Goal: Task Accomplishment & Management: Complete application form

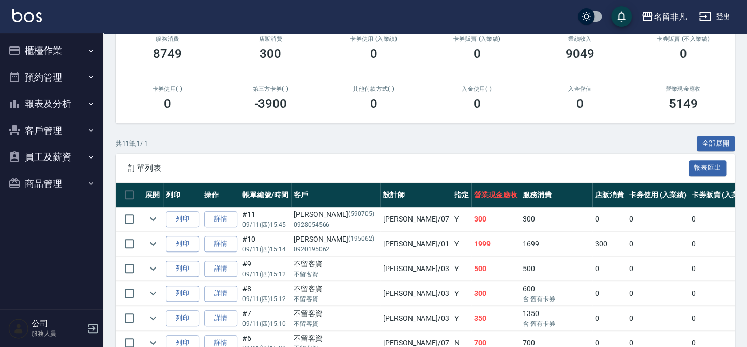
scroll to position [141, 0]
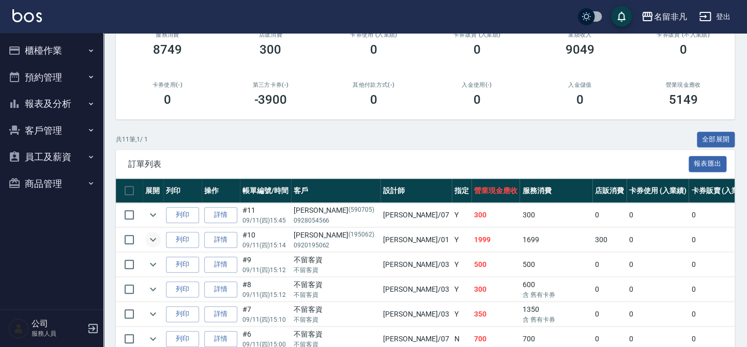
click at [152, 235] on icon "expand row" at bounding box center [153, 240] width 12 height 12
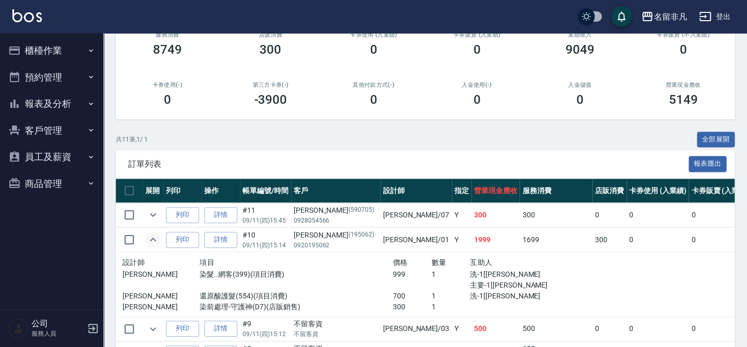
click at [30, 44] on button "櫃檯作業" at bounding box center [51, 50] width 95 height 27
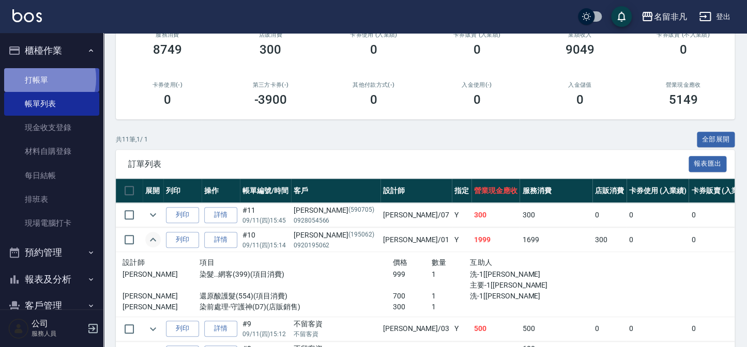
click at [40, 79] on link "打帳單" at bounding box center [51, 80] width 95 height 24
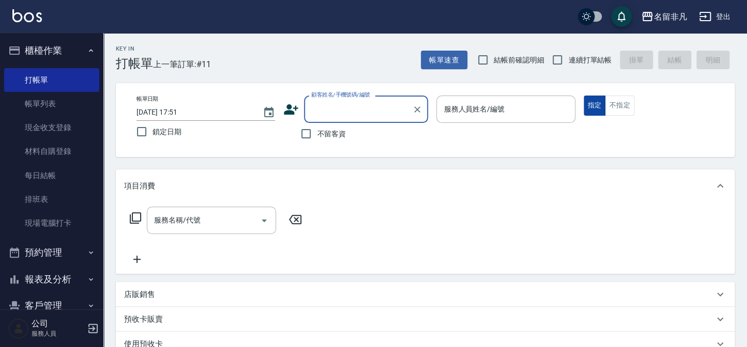
click at [596, 105] on button "指定" at bounding box center [594, 106] width 22 height 20
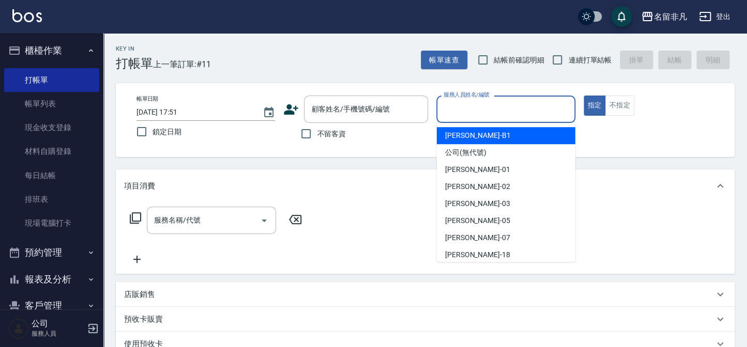
click at [522, 109] on input "服務人員姓名/編號" at bounding box center [505, 109] width 129 height 18
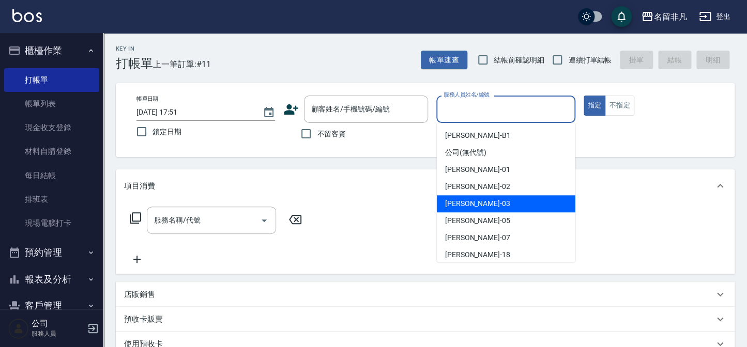
click at [498, 198] on div "[PERSON_NAME] -03" at bounding box center [506, 203] width 138 height 17
type input "[PERSON_NAME]-03"
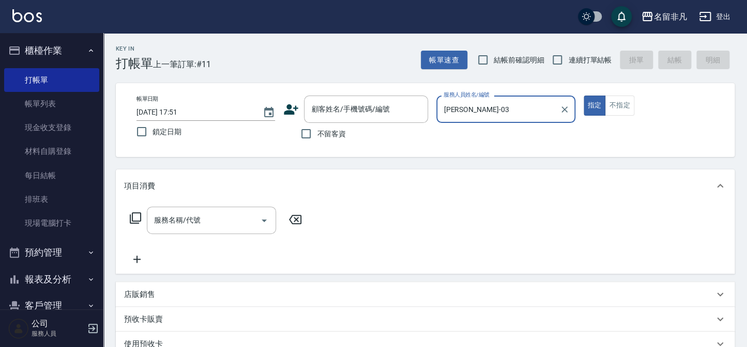
drag, startPoint x: 595, startPoint y: 102, endPoint x: 538, endPoint y: 109, distance: 56.7
click at [592, 102] on button "指定" at bounding box center [594, 106] width 22 height 20
click at [307, 130] on input "不留客資" at bounding box center [306, 134] width 22 height 22
checkbox input "true"
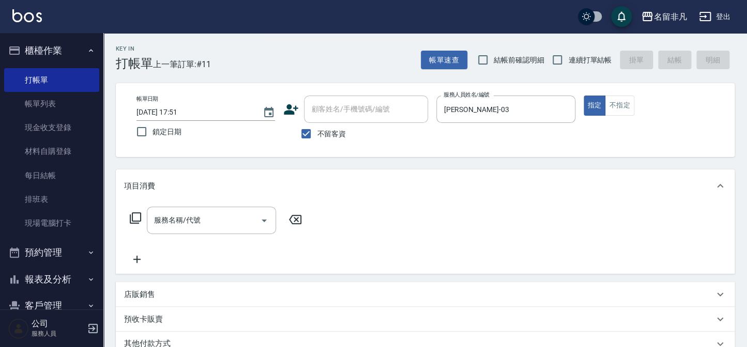
click at [138, 216] on icon at bounding box center [135, 218] width 12 height 12
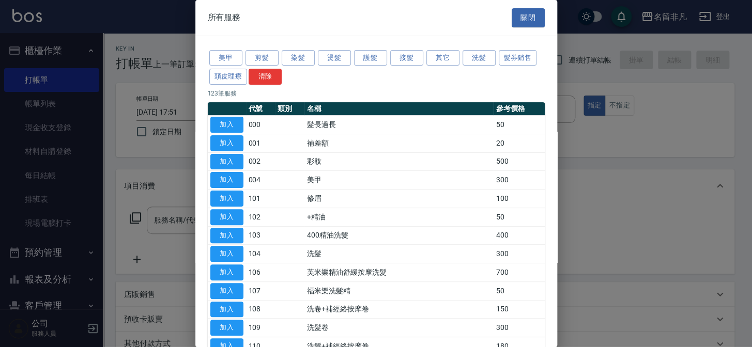
click at [222, 250] on button "加入" at bounding box center [226, 254] width 33 height 16
type input "洗髮(104)"
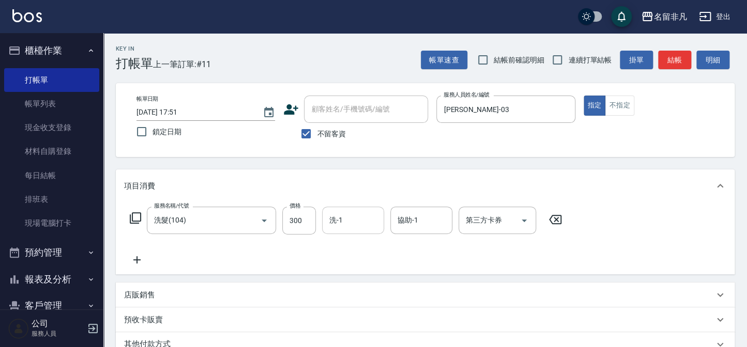
click at [347, 222] on input "洗-1" at bounding box center [353, 220] width 53 height 18
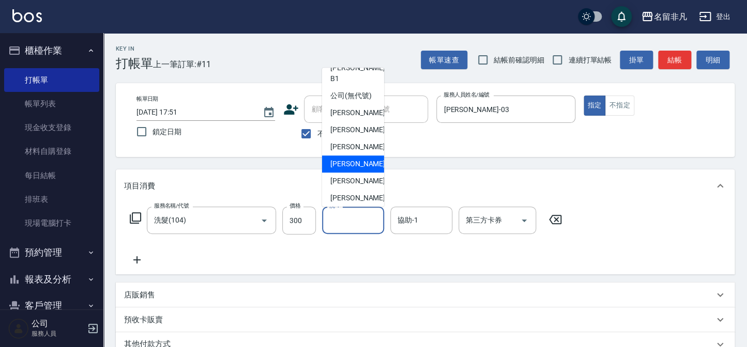
scroll to position [16, 0]
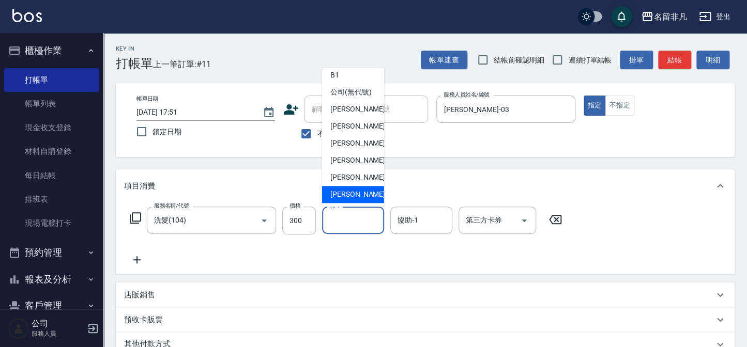
click at [360, 191] on span "[PERSON_NAME]-18" at bounding box center [362, 194] width 65 height 11
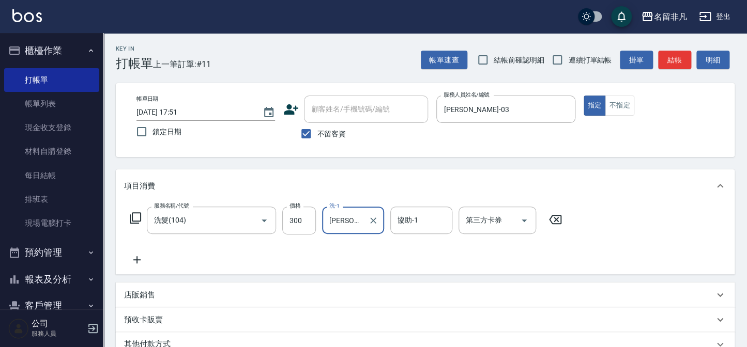
type input "[PERSON_NAME]-18"
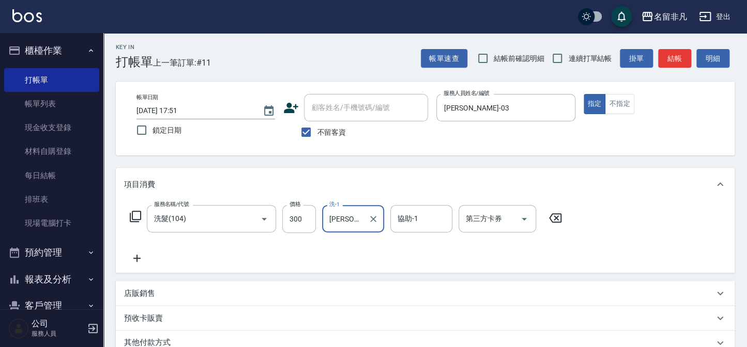
scroll to position [0, 0]
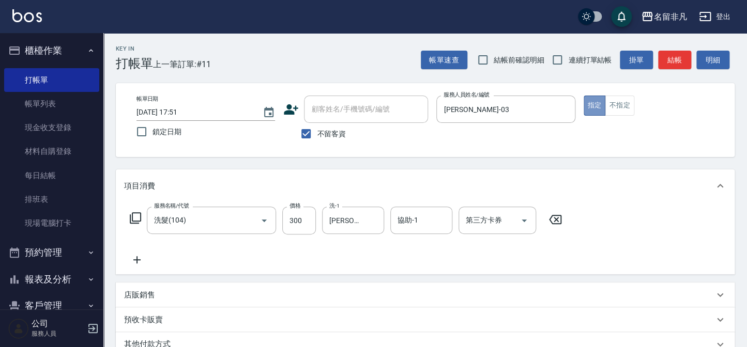
drag, startPoint x: 593, startPoint y: 107, endPoint x: 587, endPoint y: 134, distance: 28.1
click at [593, 107] on button "指定" at bounding box center [594, 106] width 22 height 20
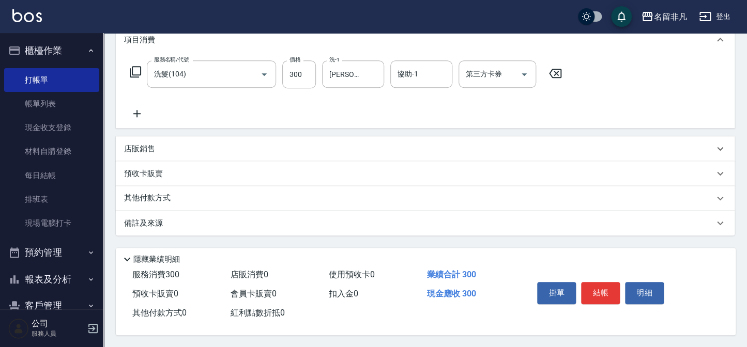
scroll to position [149, 0]
click at [600, 285] on button "結帳" at bounding box center [600, 293] width 39 height 22
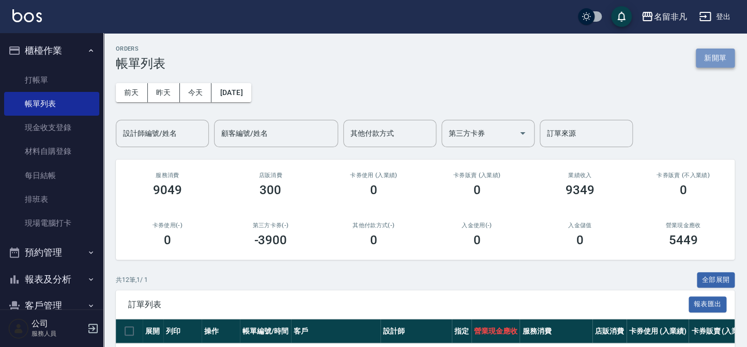
click at [722, 54] on button "新開單" at bounding box center [715, 58] width 39 height 19
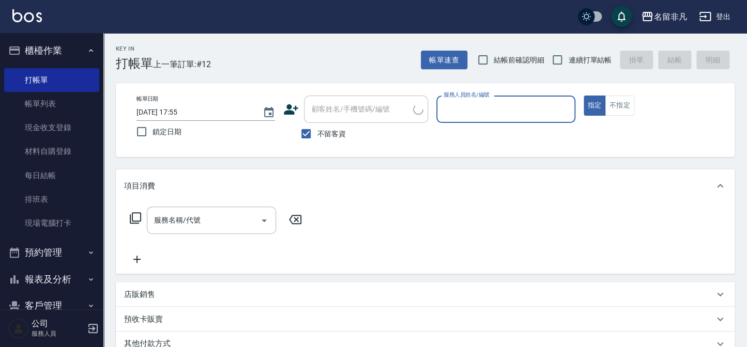
click at [336, 131] on span "不留客資" at bounding box center [331, 134] width 29 height 11
click at [317, 131] on input "不留客資" at bounding box center [306, 134] width 22 height 22
checkbox input "false"
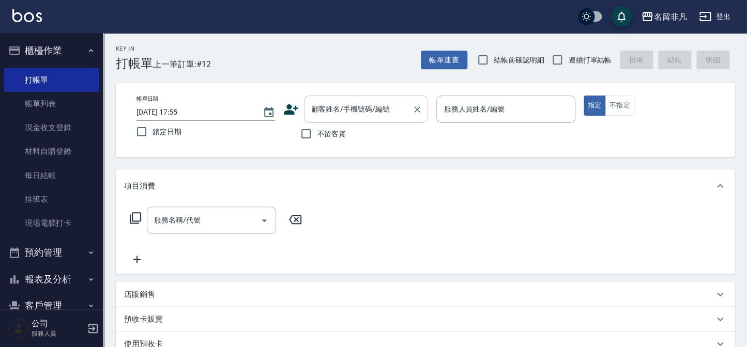
click at [352, 115] on input "顧客姓名/手機號碼/編號" at bounding box center [358, 109] width 99 height 18
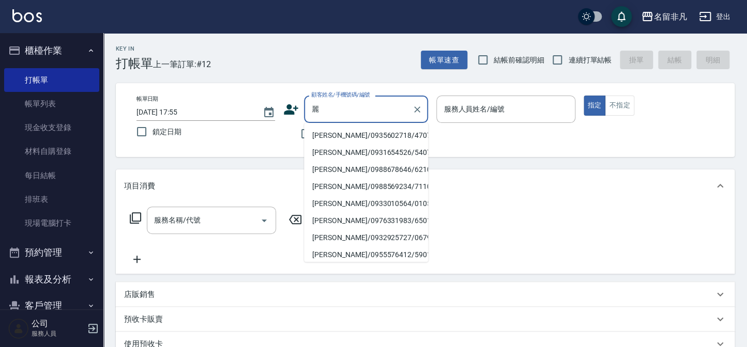
drag, startPoint x: 352, startPoint y: 142, endPoint x: 377, endPoint y: 138, distance: 25.0
click at [346, 138] on li "[PERSON_NAME]/0935602718/470702" at bounding box center [366, 135] width 124 height 17
type input "[PERSON_NAME]/0935602718/470702"
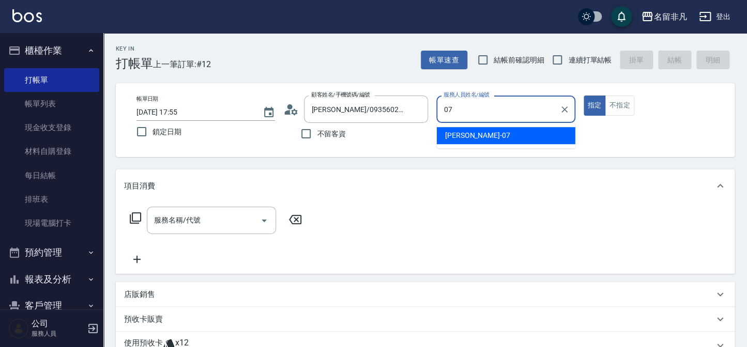
type input "[PERSON_NAME]-07"
type button "true"
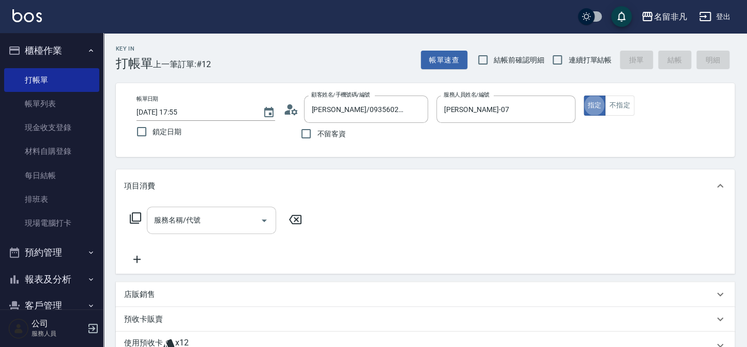
click at [198, 227] on input "服務名稱/代號" at bounding box center [203, 220] width 104 height 18
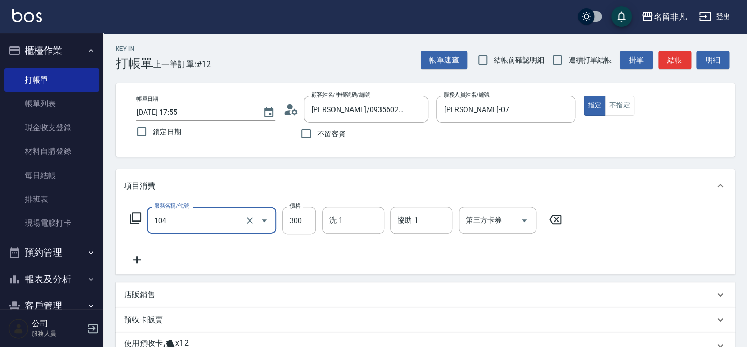
type input "洗髮(104)"
click at [128, 254] on icon at bounding box center [137, 260] width 26 height 12
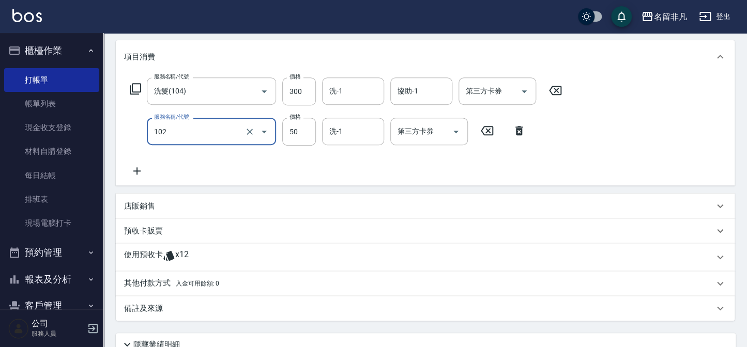
scroll to position [217, 0]
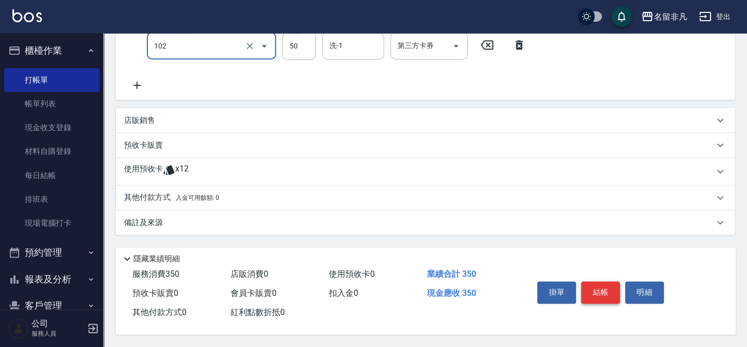
type input "+精油(102)"
click at [589, 297] on button "結帳" at bounding box center [600, 293] width 39 height 22
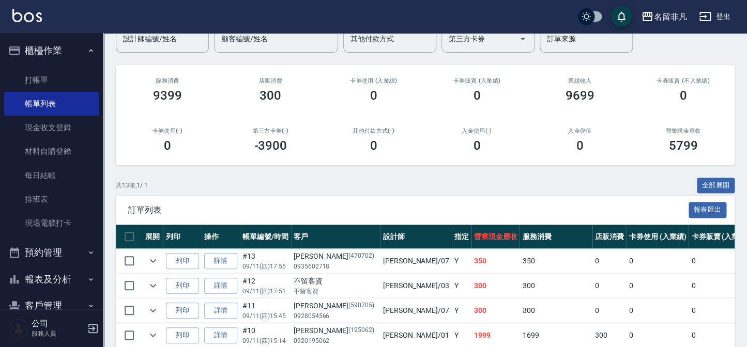
scroll to position [141, 0]
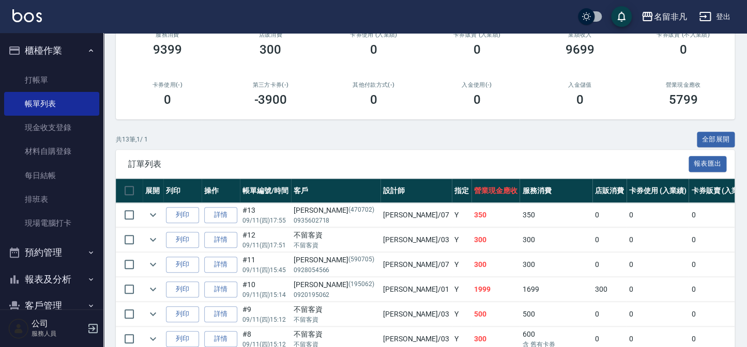
click at [175, 205] on td "列印" at bounding box center [182, 215] width 38 height 24
click at [180, 212] on button "列印" at bounding box center [182, 215] width 33 height 16
click at [45, 50] on button "櫃檯作業" at bounding box center [51, 50] width 95 height 27
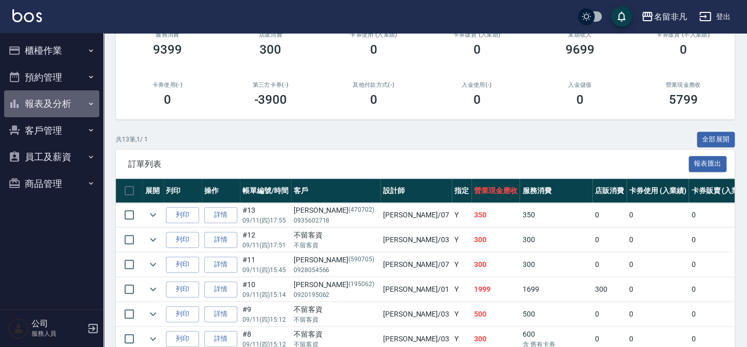
click at [47, 109] on button "報表及分析" at bounding box center [51, 103] width 95 height 27
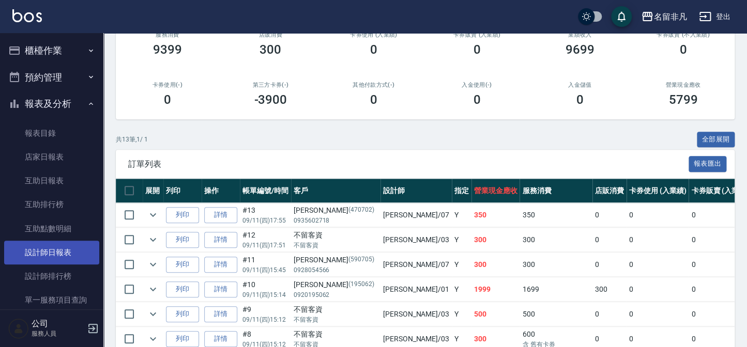
click at [63, 256] on link "設計師日報表" at bounding box center [51, 253] width 95 height 24
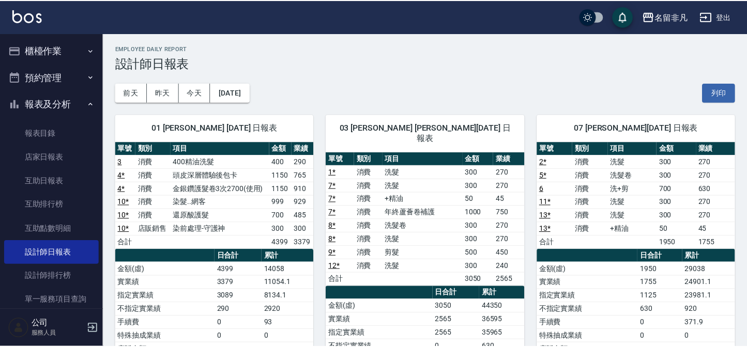
scroll to position [47, 0]
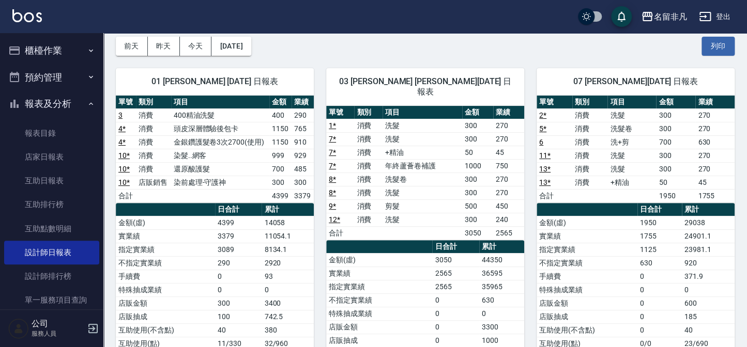
click at [73, 101] on button "報表及分析" at bounding box center [51, 103] width 95 height 27
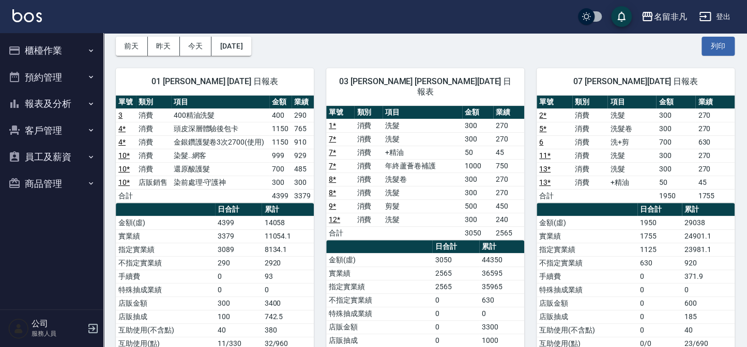
click at [55, 52] on button "櫃檯作業" at bounding box center [51, 50] width 95 height 27
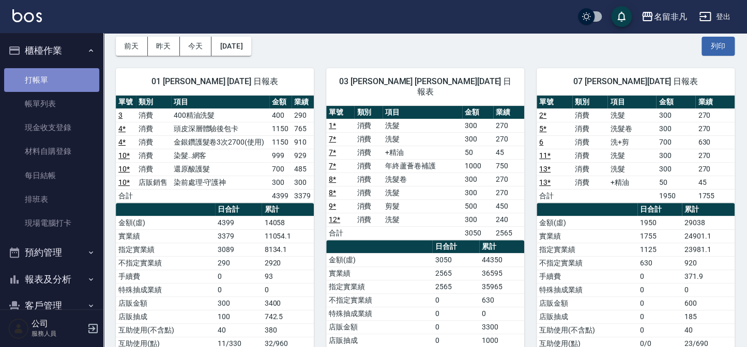
click at [64, 78] on link "打帳單" at bounding box center [51, 80] width 95 height 24
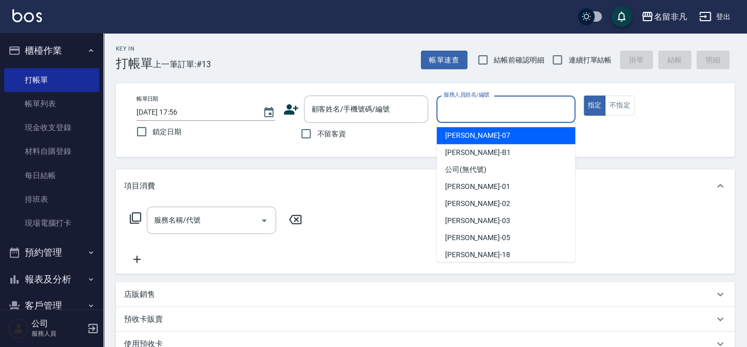
drag, startPoint x: 502, startPoint y: 114, endPoint x: 490, endPoint y: 160, distance: 47.6
click at [502, 115] on input "服務人員姓名/編號" at bounding box center [505, 109] width 129 height 18
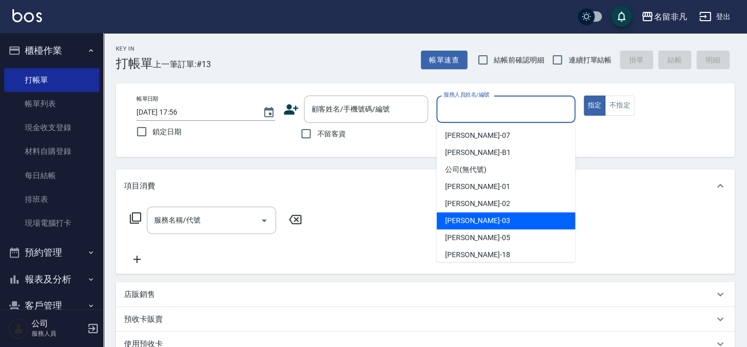
click at [495, 221] on div "[PERSON_NAME] -03" at bounding box center [506, 220] width 138 height 17
type input "[PERSON_NAME]-03"
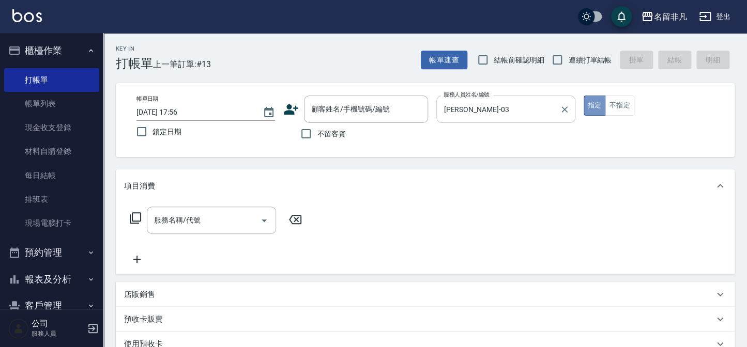
drag, startPoint x: 594, startPoint y: 103, endPoint x: 505, endPoint y: 109, distance: 89.6
click at [594, 103] on button "指定" at bounding box center [594, 106] width 22 height 20
click at [305, 134] on input "不留客資" at bounding box center [306, 134] width 22 height 22
checkbox input "true"
click at [135, 214] on icon at bounding box center [135, 218] width 12 height 12
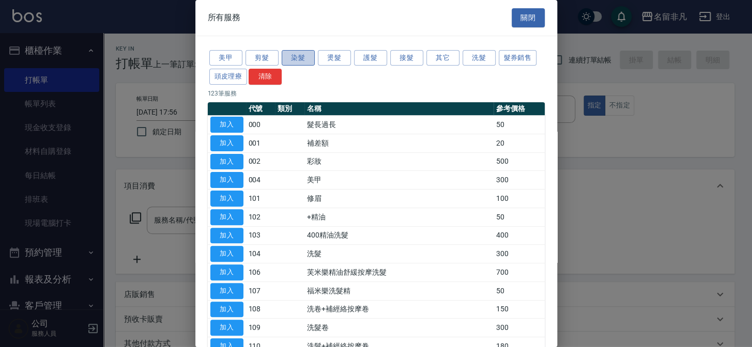
click at [300, 58] on button "染髮" at bounding box center [298, 58] width 33 height 16
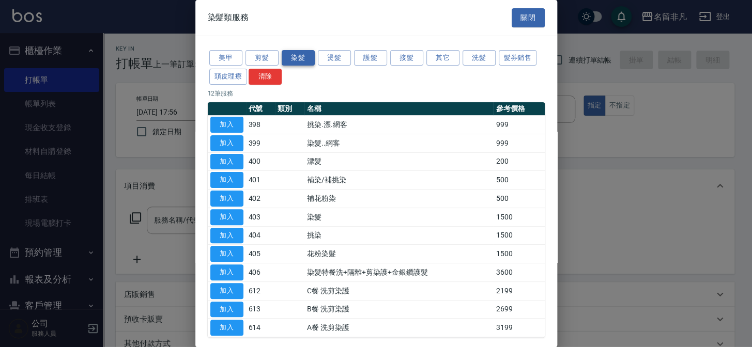
click at [299, 54] on button "染髮" at bounding box center [298, 58] width 33 height 16
click at [232, 211] on button "加入" at bounding box center [226, 217] width 33 height 16
type input "染髮(403)"
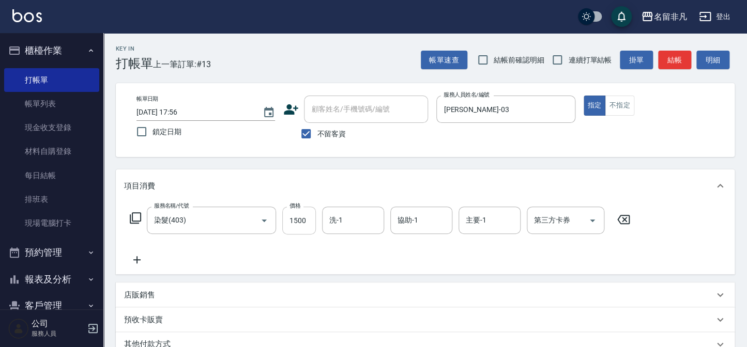
click at [292, 219] on input "1500" at bounding box center [299, 221] width 34 height 28
click at [292, 220] on input "1500" at bounding box center [299, 221] width 34 height 28
type input "2500"
click at [136, 262] on icon at bounding box center [137, 260] width 26 height 12
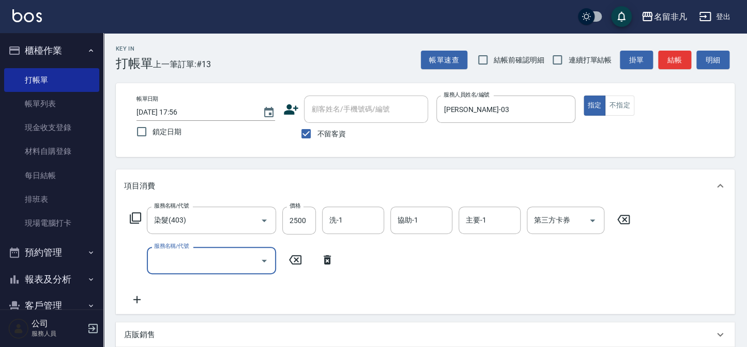
click at [134, 216] on icon at bounding box center [135, 218] width 12 height 12
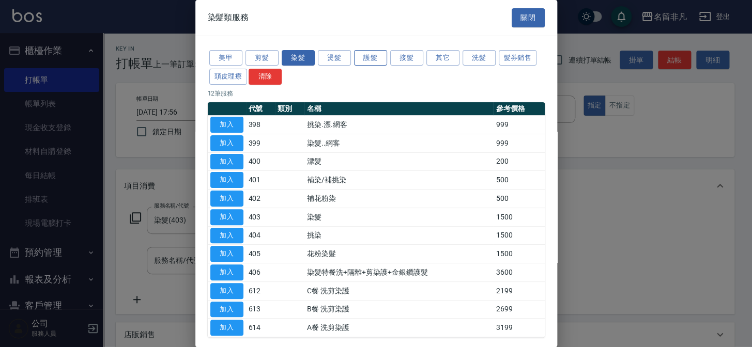
click at [367, 59] on button "護髮" at bounding box center [370, 58] width 33 height 16
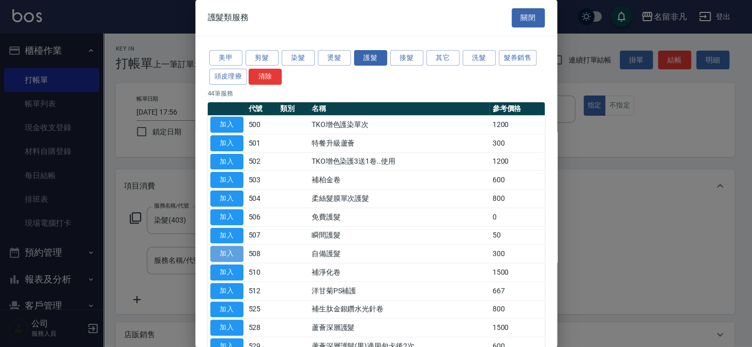
click at [229, 253] on button "加入" at bounding box center [226, 254] width 33 height 16
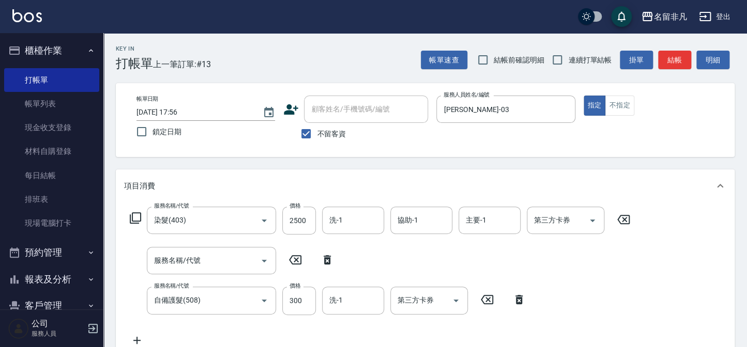
click at [327, 258] on icon at bounding box center [326, 259] width 7 height 9
type input "自備護髮(508)"
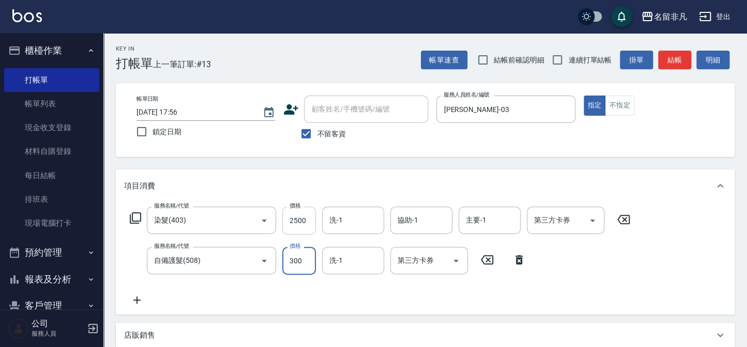
click at [296, 217] on input "2500" at bounding box center [299, 221] width 34 height 28
click at [296, 218] on input "2500" at bounding box center [299, 221] width 34 height 28
click at [308, 219] on input "2280000" at bounding box center [299, 221] width 34 height 28
click at [302, 215] on input "2280000" at bounding box center [299, 221] width 34 height 28
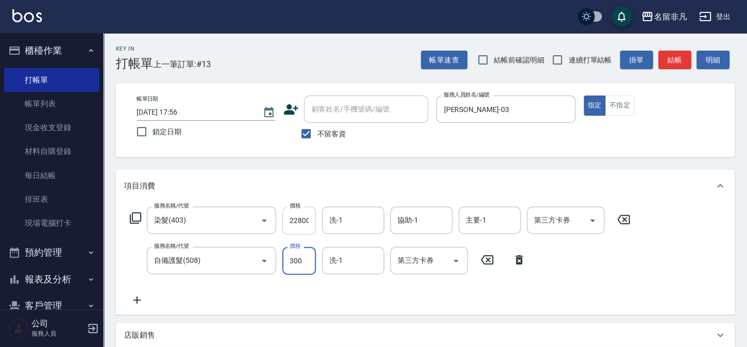
click at [294, 220] on input "22800" at bounding box center [299, 221] width 34 height 28
type input "2800"
drag, startPoint x: 588, startPoint y: 99, endPoint x: 610, endPoint y: 156, distance: 60.6
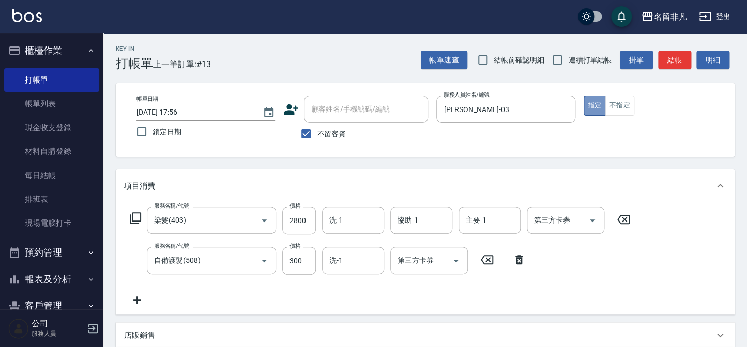
click at [588, 103] on button "指定" at bounding box center [594, 106] width 22 height 20
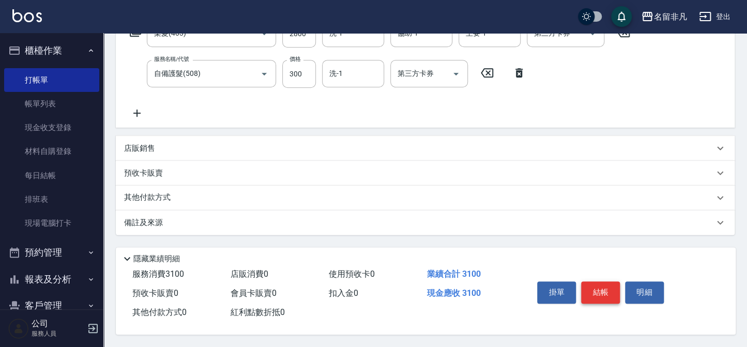
scroll to position [190, 0]
click at [602, 289] on button "結帳" at bounding box center [600, 293] width 39 height 22
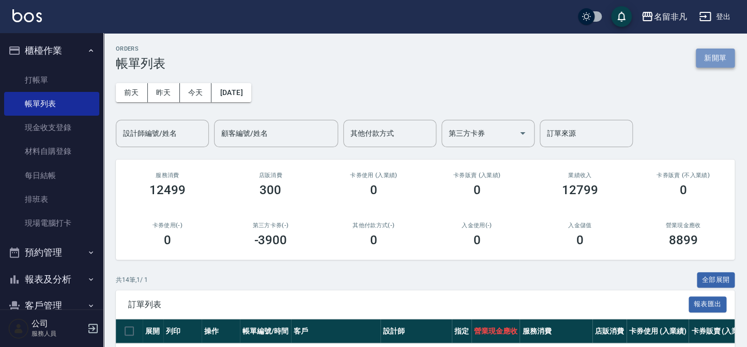
click at [714, 56] on button "新開單" at bounding box center [715, 58] width 39 height 19
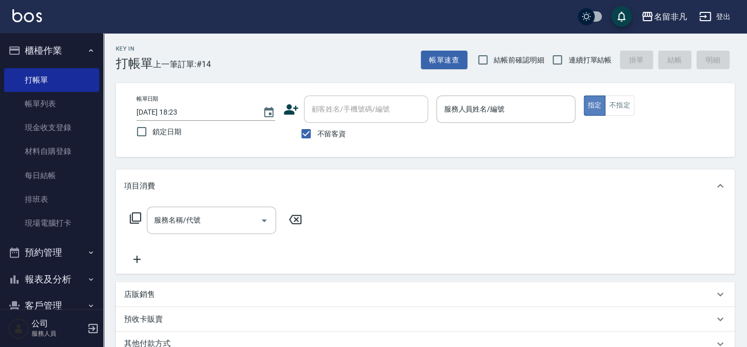
click at [587, 105] on button "指定" at bounding box center [594, 106] width 22 height 20
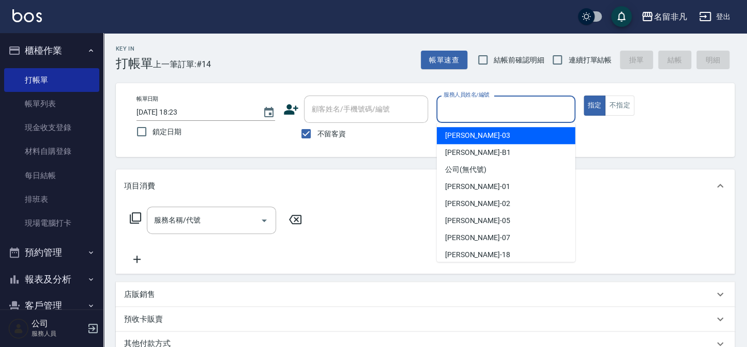
click at [518, 109] on input "服務人員姓名/編號" at bounding box center [505, 109] width 129 height 18
click at [489, 134] on div "[PERSON_NAME] -03" at bounding box center [506, 135] width 138 height 17
type input "[PERSON_NAME]-03"
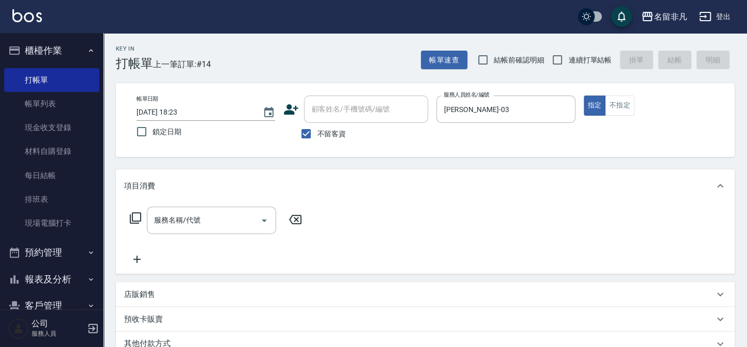
click at [134, 217] on icon at bounding box center [135, 218] width 12 height 12
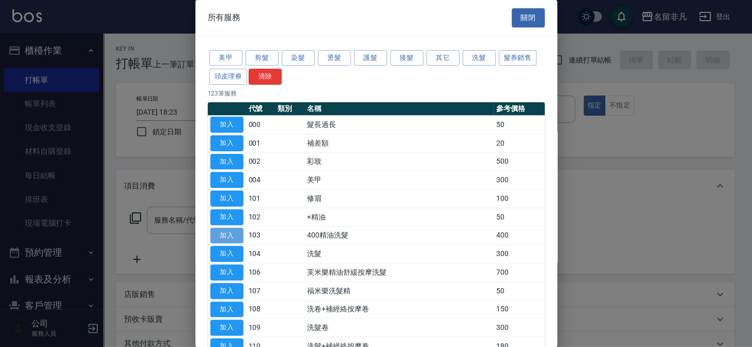
click at [233, 233] on button "加入" at bounding box center [226, 236] width 33 height 16
type input "400精油洗髮(103)"
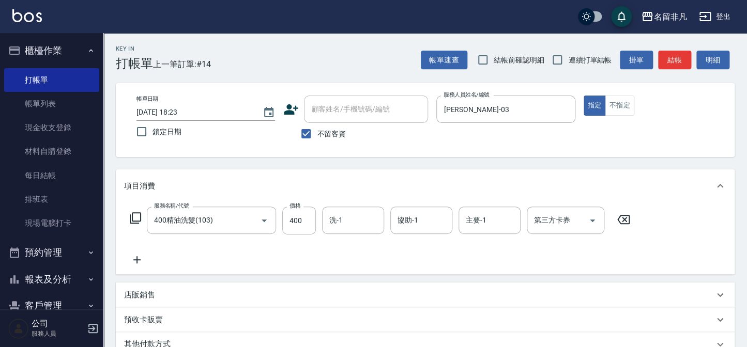
click at [137, 260] on icon at bounding box center [136, 259] width 7 height 7
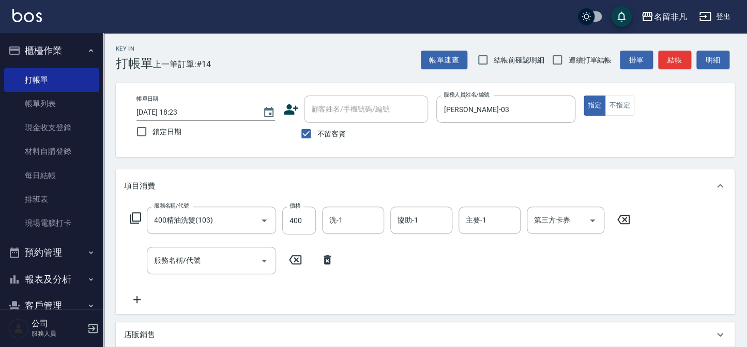
click at [135, 214] on icon at bounding box center [135, 218] width 12 height 12
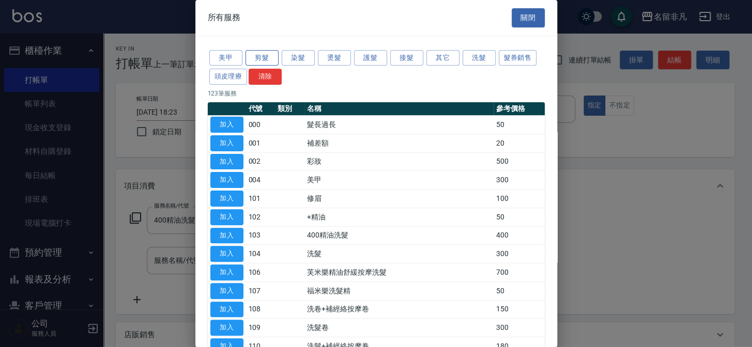
click at [263, 55] on button "剪髮" at bounding box center [261, 58] width 33 height 16
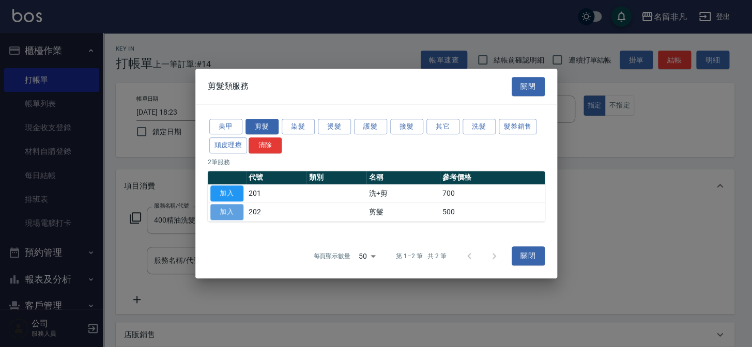
click at [212, 206] on button "加入" at bounding box center [226, 212] width 33 height 16
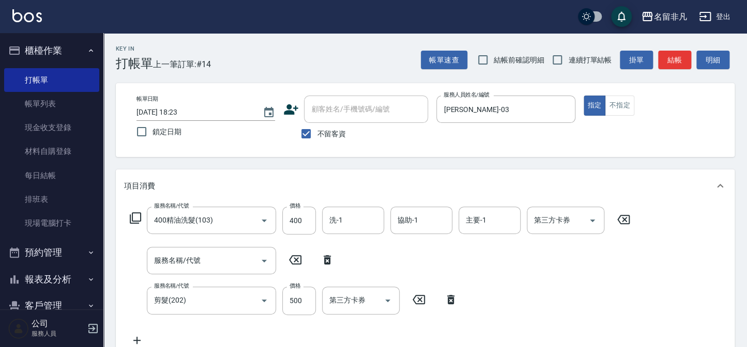
drag, startPoint x: 325, startPoint y: 260, endPoint x: 299, endPoint y: 317, distance: 62.2
click at [326, 259] on icon at bounding box center [327, 260] width 26 height 12
type input "剪髮(202)"
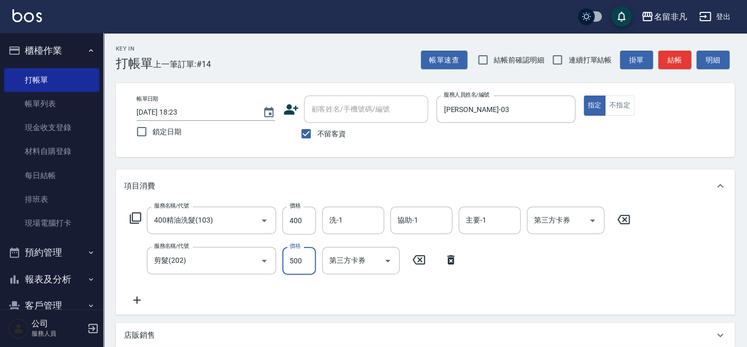
click at [294, 257] on input "500" at bounding box center [299, 261] width 34 height 28
click at [292, 260] on input "6600" at bounding box center [299, 261] width 34 height 28
type input "600"
click at [599, 105] on button "指定" at bounding box center [594, 106] width 22 height 20
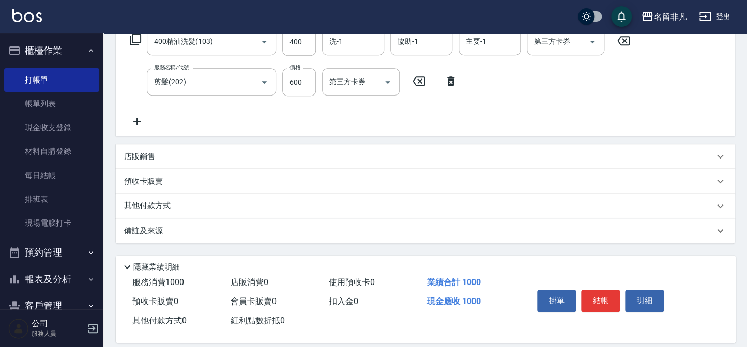
scroll to position [190, 0]
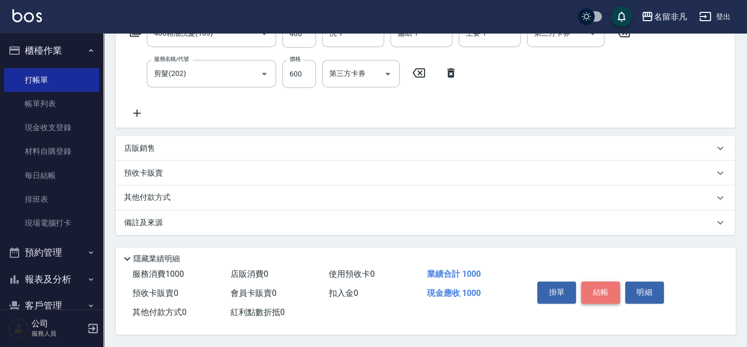
click at [594, 290] on button "結帳" at bounding box center [600, 293] width 39 height 22
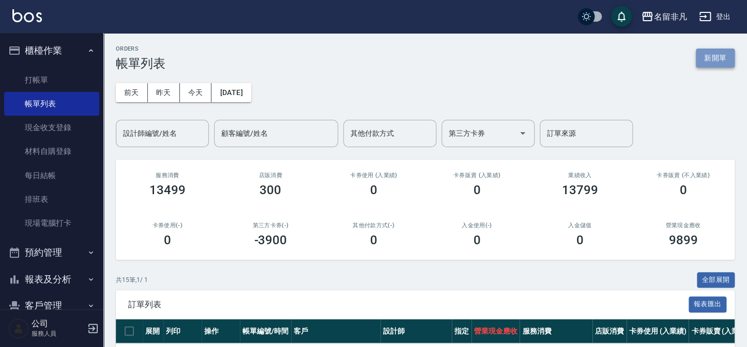
click at [708, 58] on button "新開單" at bounding box center [715, 58] width 39 height 19
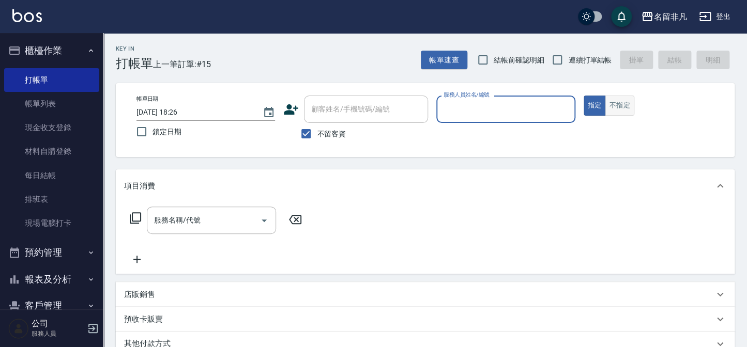
click at [610, 102] on button "不指定" at bounding box center [619, 106] width 29 height 20
click at [536, 106] on input "服務人員姓名/編號" at bounding box center [505, 109] width 129 height 18
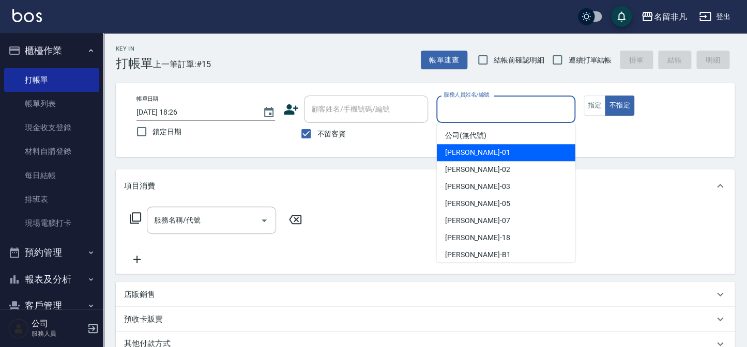
click at [508, 154] on div "[PERSON_NAME] -01" at bounding box center [506, 152] width 138 height 17
type input "[PERSON_NAME]-01"
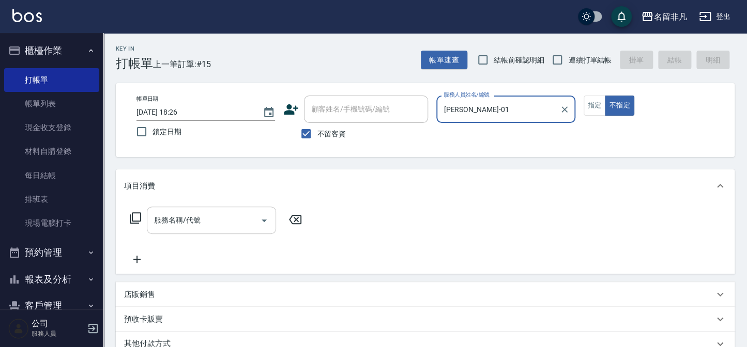
click at [226, 219] on input "服務名稱/代號" at bounding box center [203, 220] width 104 height 18
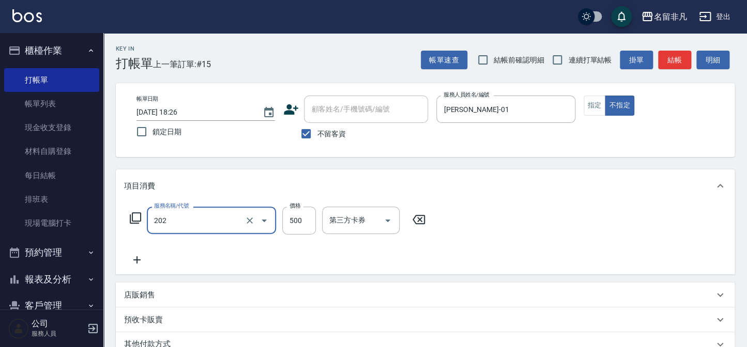
type input "剪髮(202)"
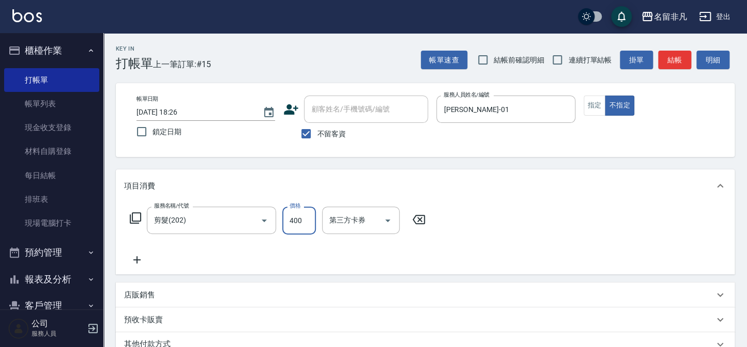
type input "400"
click at [677, 58] on button "結帳" at bounding box center [674, 60] width 33 height 19
